Goal: Information Seeking & Learning: Learn about a topic

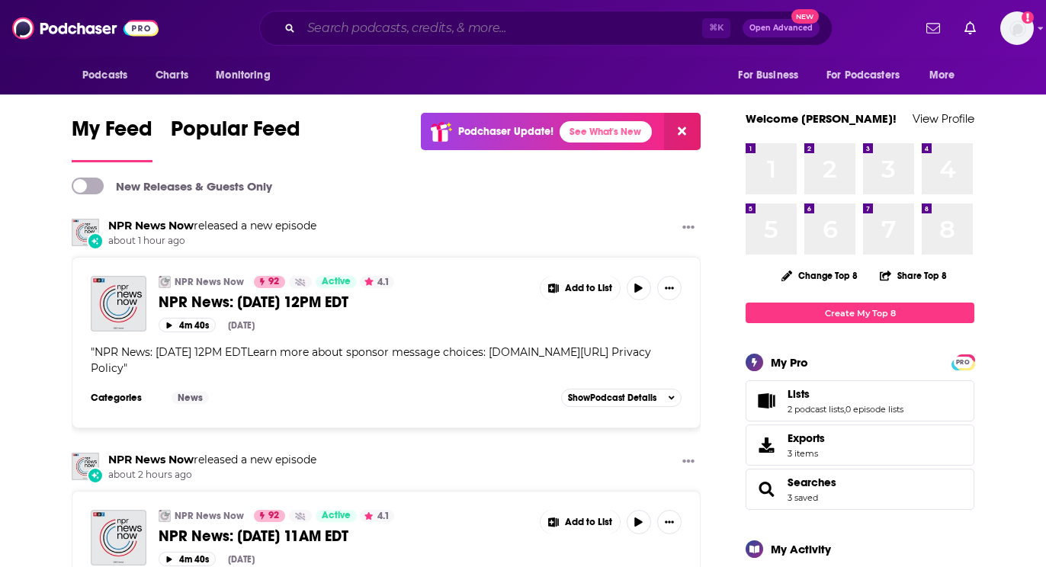
click at [435, 29] on input "Search podcasts, credits, & more..." at bounding box center [501, 28] width 401 height 24
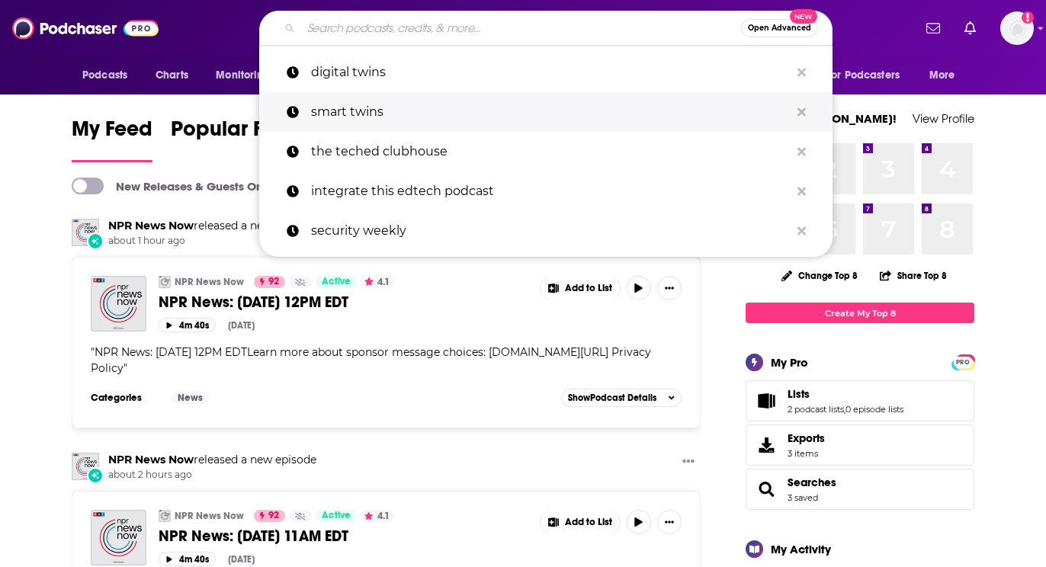
click at [419, 117] on p "smart twins" at bounding box center [550, 112] width 479 height 40
type input "smart twins"
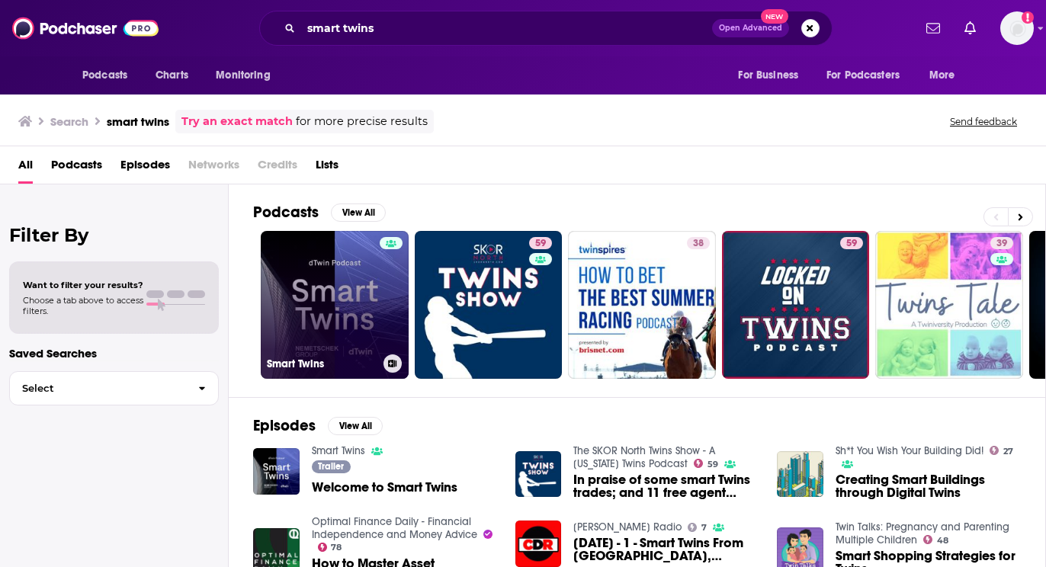
click at [343, 273] on link "Smart Twins" at bounding box center [335, 305] width 148 height 148
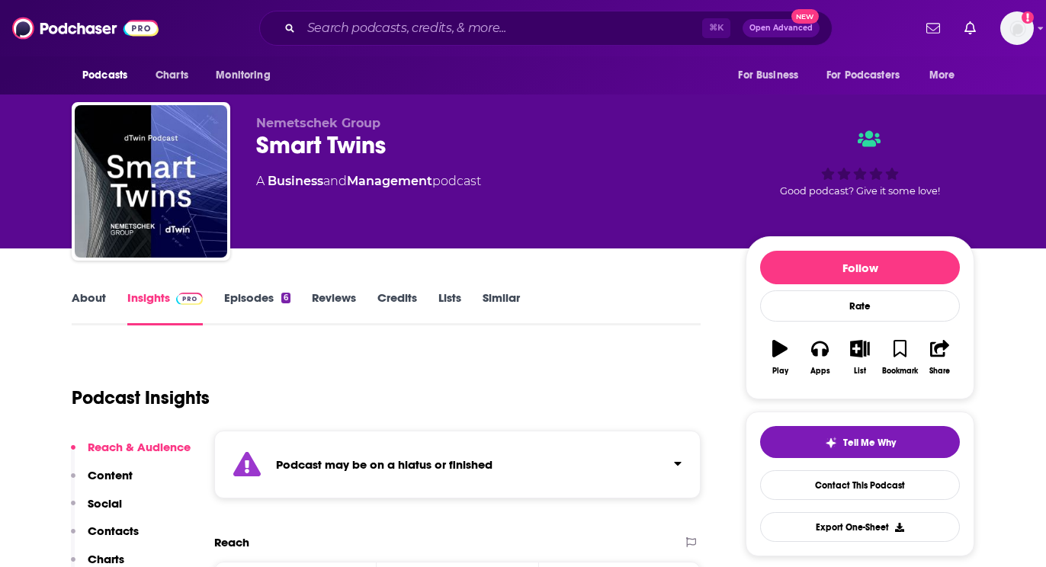
click at [274, 299] on link "Episodes 6" at bounding box center [257, 308] width 66 height 35
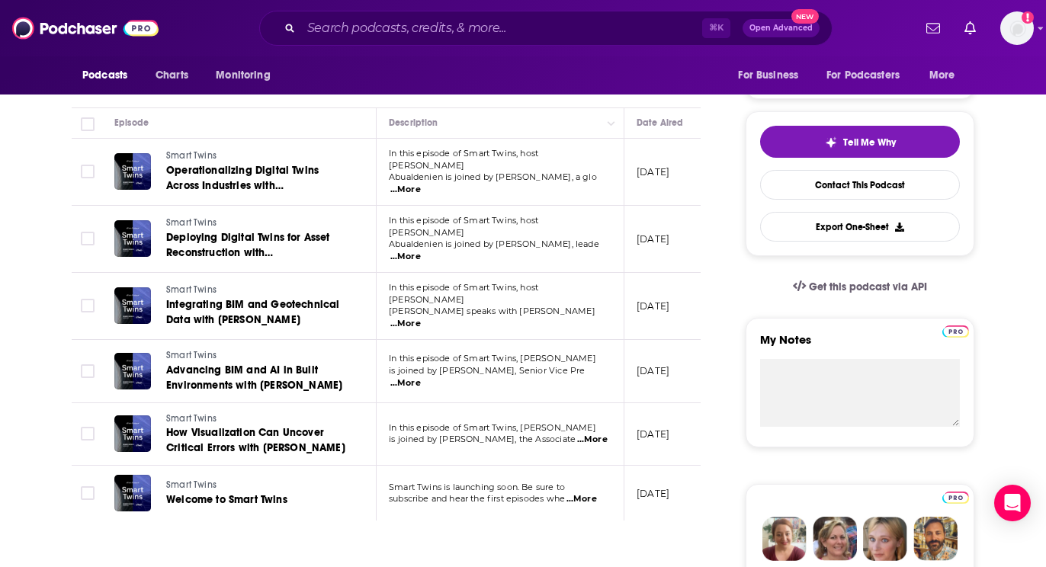
scroll to position [310, 0]
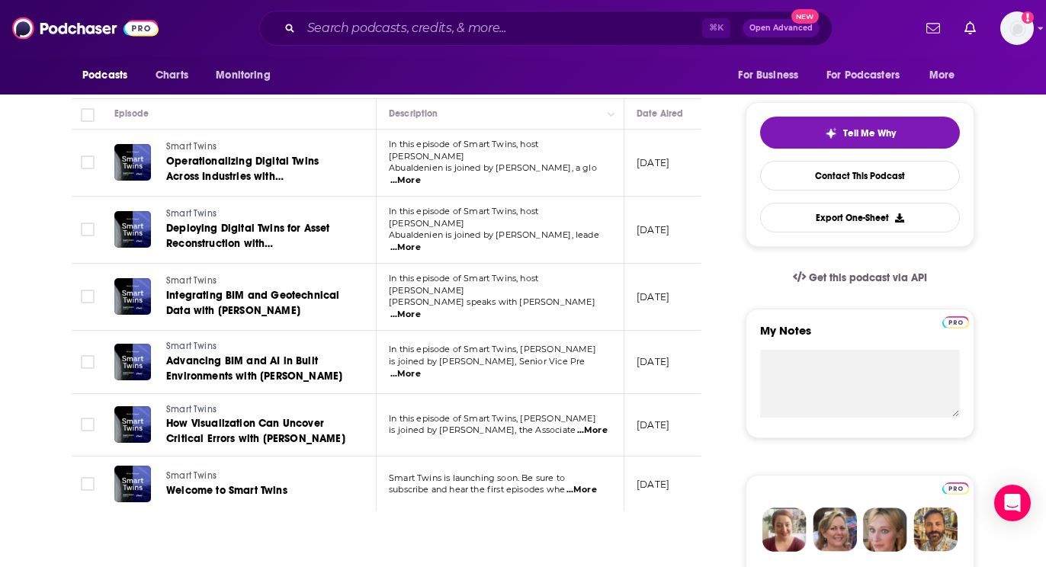
click at [599, 425] on span "...More" at bounding box center [592, 431] width 31 height 12
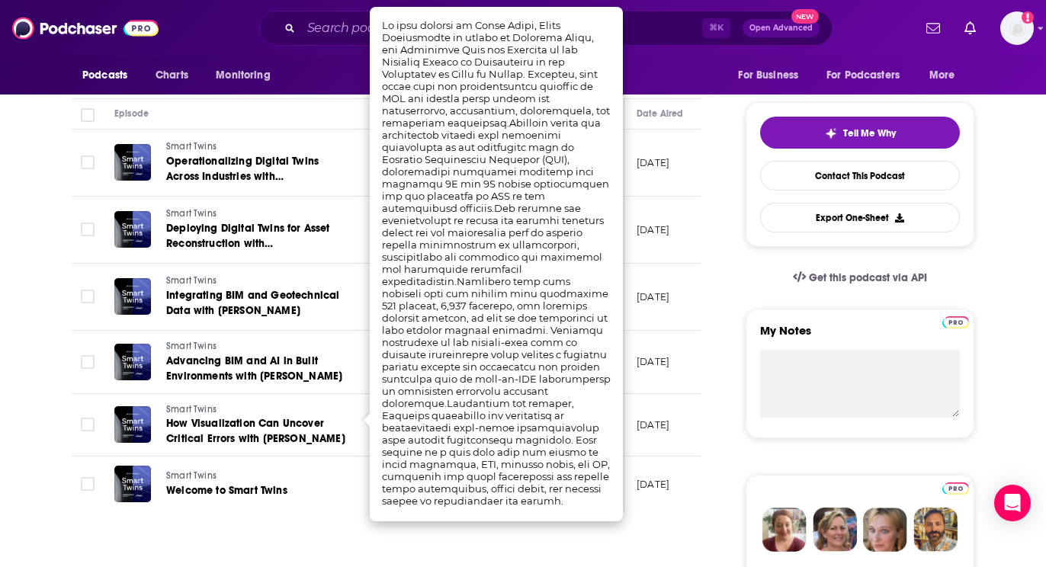
click at [641, 419] on p "July 24, 2024" at bounding box center [653, 425] width 33 height 13
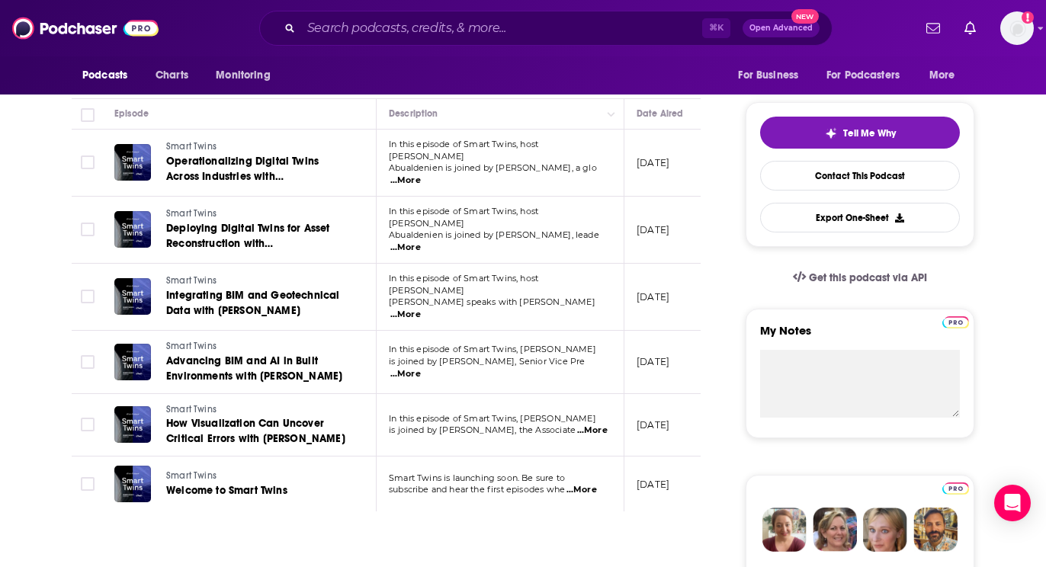
click at [587, 484] on span "...More" at bounding box center [582, 490] width 31 height 12
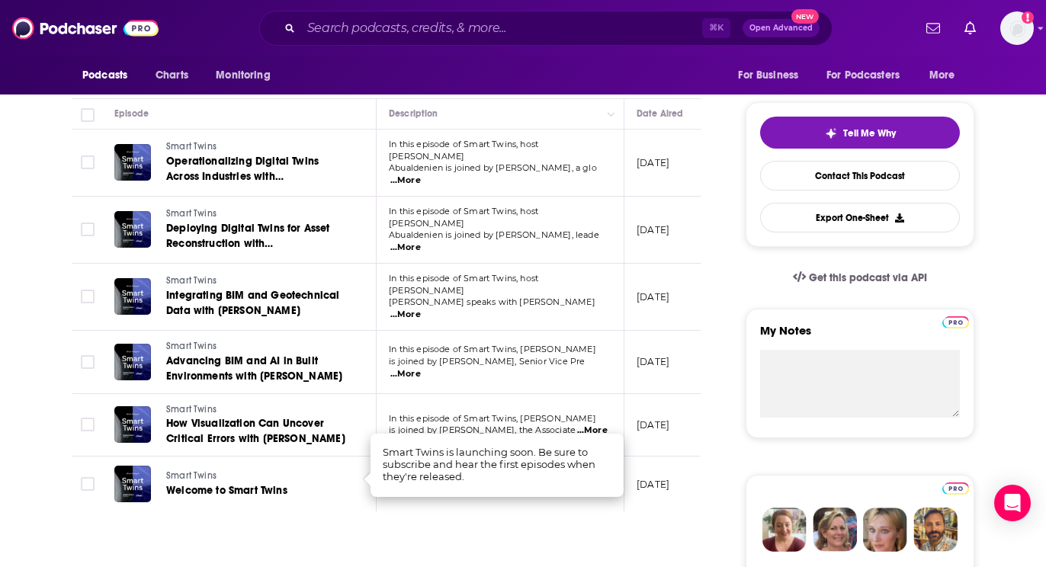
click at [561, 497] on td "Smart Twins is launching soon. Be sure to subscribe and hear the first episodes…" at bounding box center [501, 484] width 248 height 55
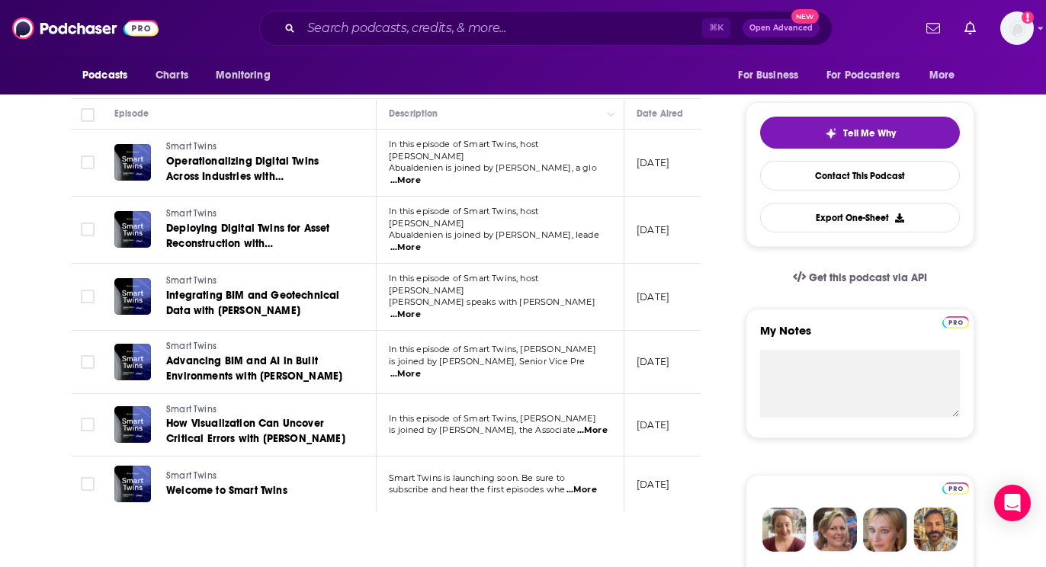
click at [421, 368] on span "...More" at bounding box center [406, 374] width 31 height 12
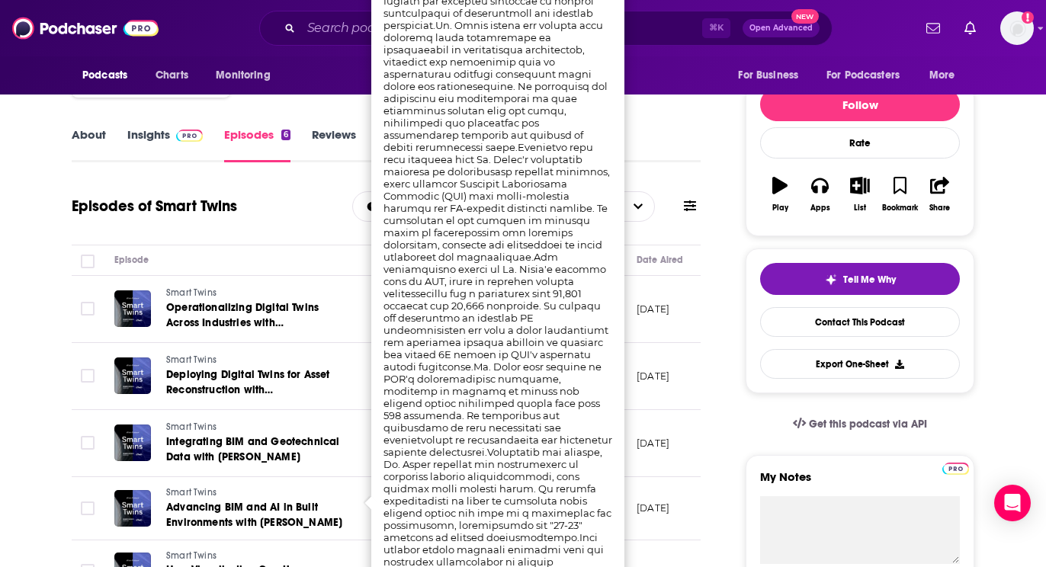
scroll to position [0, 0]
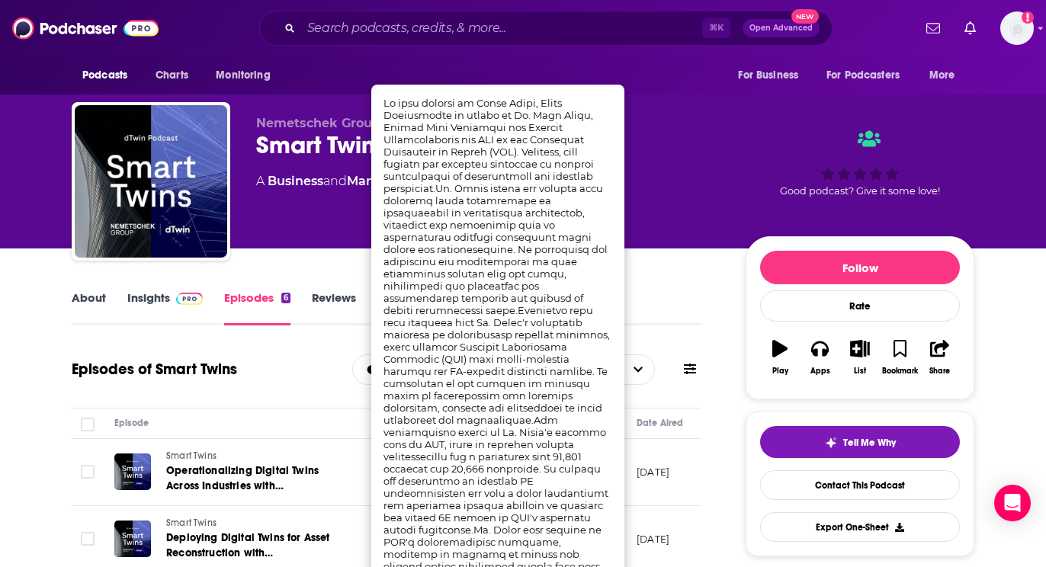
click at [634, 295] on div "About Insights Episodes 6 Reviews Credits Lists Similar" at bounding box center [386, 306] width 629 height 37
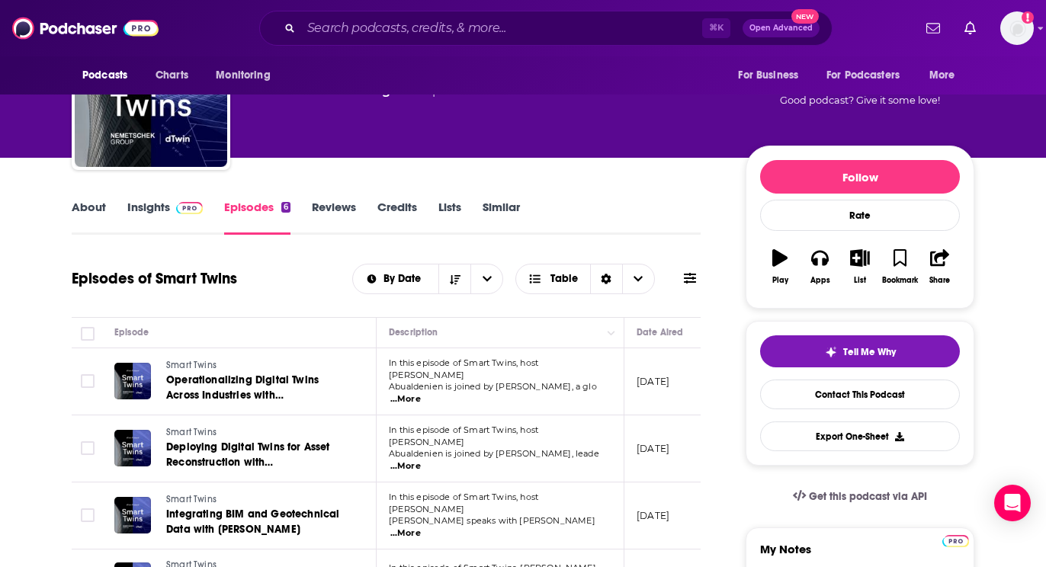
scroll to position [108, 0]
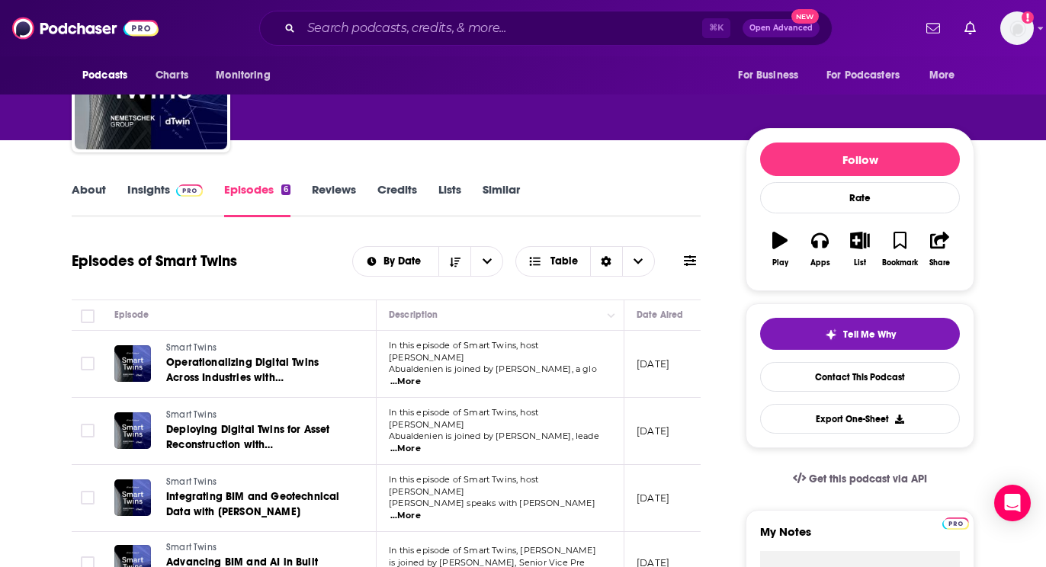
click at [421, 443] on span "...More" at bounding box center [406, 449] width 31 height 12
click at [421, 376] on span "...More" at bounding box center [406, 382] width 31 height 12
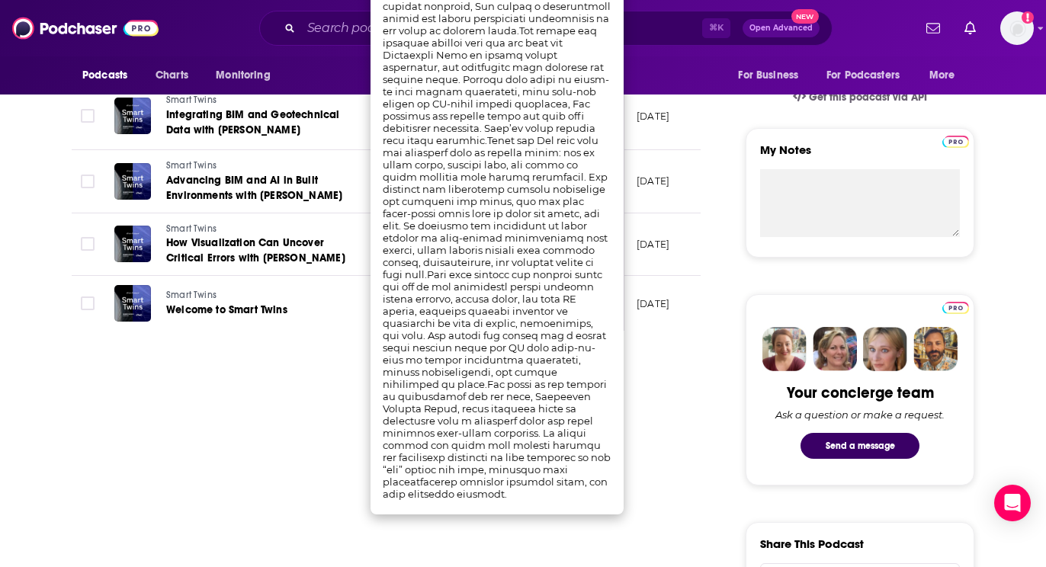
scroll to position [494, 0]
